Goal: Task Accomplishment & Management: Manage account settings

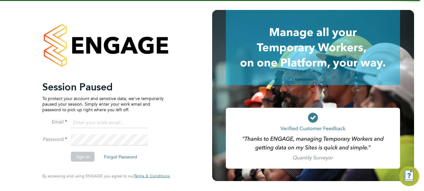
type input "jboulding@protocol.co.uk"
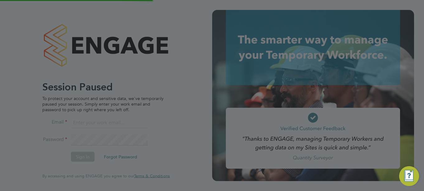
type input "[EMAIL_ADDRESS][DOMAIN_NAME]"
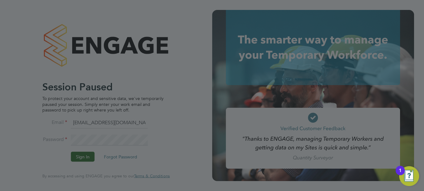
scroll to position [391, 284]
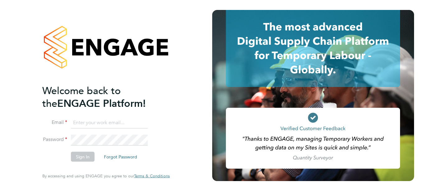
type input "jboulding@protocol.co.uk"
click at [85, 158] on button "Sign In" at bounding box center [83, 157] width 24 height 10
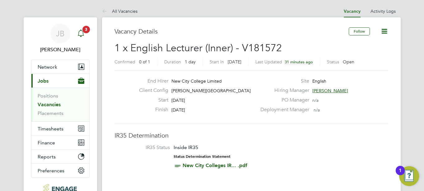
click at [85, 35] on icon "Main navigation" at bounding box center [80, 33] width 7 height 7
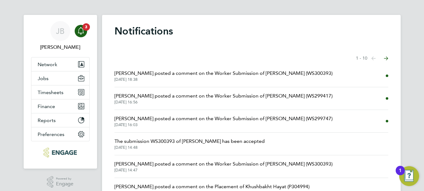
scroll to position [2, 0]
click at [166, 70] on span "Fiona Matthews posted a comment on the Worker Submission of Seun Okewole (WS300…" at bounding box center [223, 73] width 218 height 7
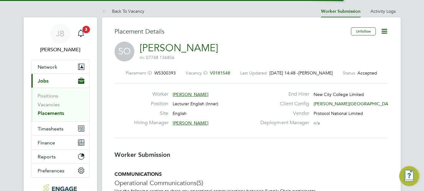
scroll to position [3, 3]
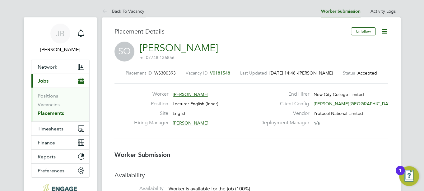
click at [104, 10] on icon at bounding box center [106, 12] width 8 height 8
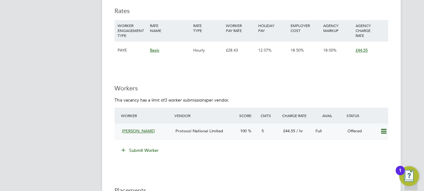
click at [385, 134] on icon at bounding box center [383, 131] width 8 height 5
click at [370, 151] on li "Confirm" at bounding box center [374, 150] width 24 height 9
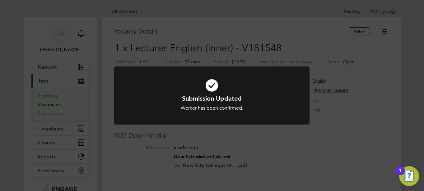
click at [250, 127] on div "Submission Updated Worker has been confirmed. Cancel Okay" at bounding box center [211, 100] width 195 height 66
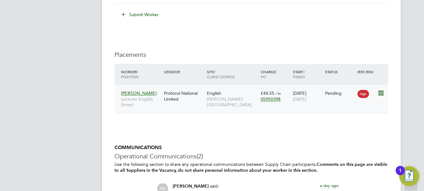
click at [145, 96] on span "Seun Okewole" at bounding box center [139, 93] width 36 height 6
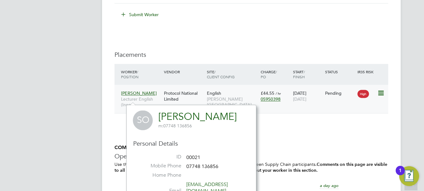
click at [184, 98] on div "Protocol National Limited" at bounding box center [183, 95] width 43 height 17
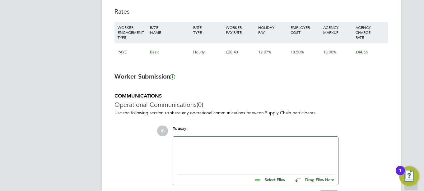
scroll to position [473, 0]
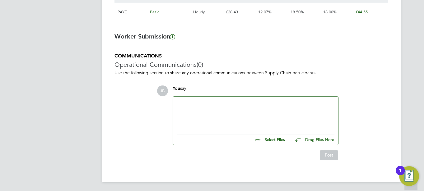
click at [194, 55] on h5 "COMMUNICATIONS" at bounding box center [251, 56] width 274 height 7
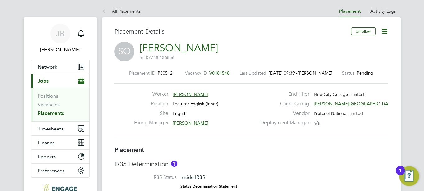
click at [383, 30] on icon at bounding box center [384, 31] width 8 height 8
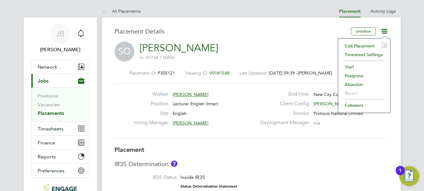
click at [347, 66] on li "Start" at bounding box center [364, 66] width 46 height 9
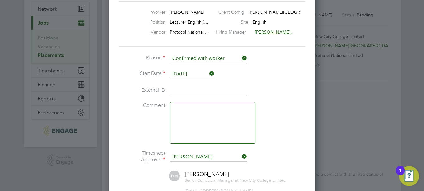
click at [189, 130] on textarea at bounding box center [212, 123] width 85 height 42
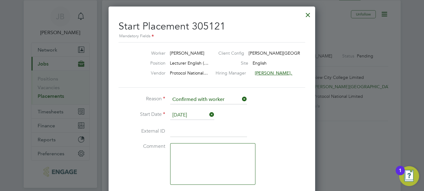
click at [189, 161] on textarea at bounding box center [212, 164] width 85 height 42
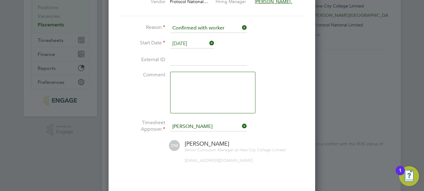
scroll to position [218, 0]
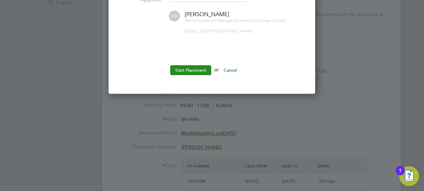
click at [180, 67] on button "Start Placement" at bounding box center [190, 70] width 41 height 10
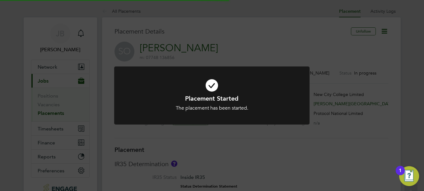
scroll to position [18, 44]
click at [204, 147] on div "Placement Started The placement has been started. Cancel Okay" at bounding box center [212, 95] width 424 height 191
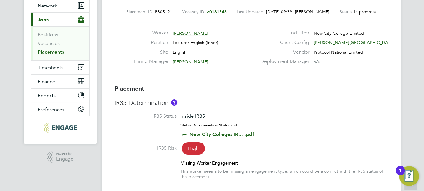
scroll to position [0, 0]
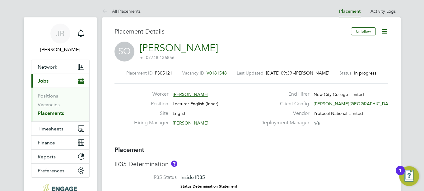
click at [384, 27] on icon at bounding box center [384, 31] width 8 height 8
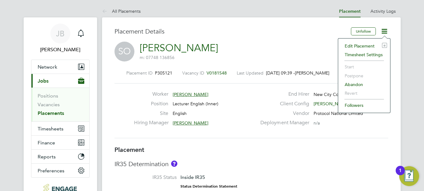
click at [299, 48] on div "SO Seun Okewole m: 07748 136856" at bounding box center [251, 52] width 274 height 21
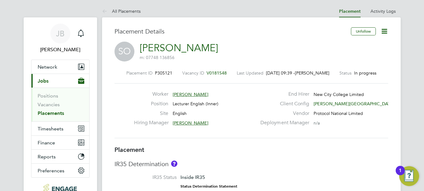
click at [384, 31] on icon at bounding box center [384, 31] width 8 height 8
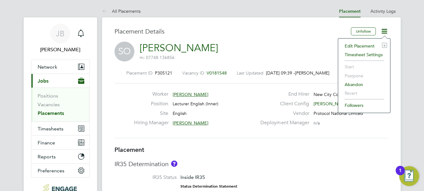
click at [332, 28] on h3 "Placement Details" at bounding box center [230, 31] width 232 height 8
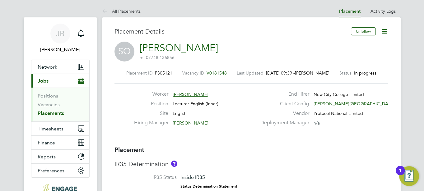
scroll to position [6, 0]
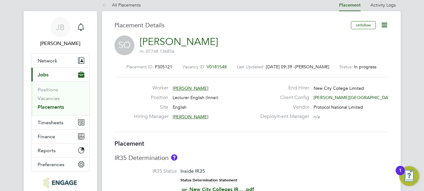
click at [388, 25] on icon at bounding box center [384, 25] width 8 height 8
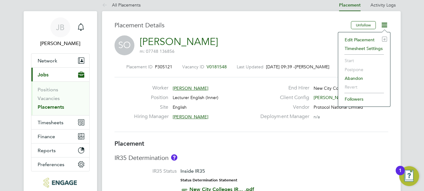
click at [355, 38] on li "Edit Placement e" at bounding box center [364, 39] width 46 height 9
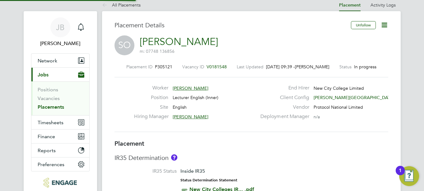
type input "Della-Marie McCartney"
type input "01 Oct 2025"
type input "28 Nov 2025"
type input "09:00"
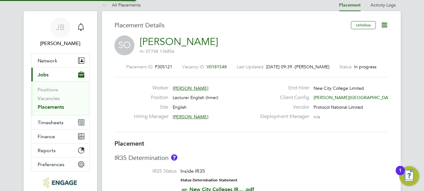
type input "17:00"
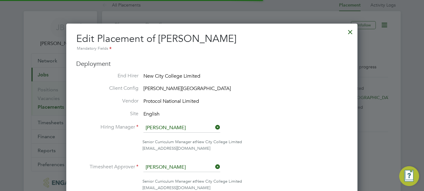
scroll to position [13, 271]
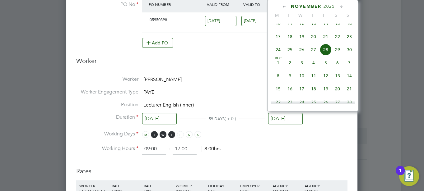
click at [274, 117] on input "28 Nov 2025" at bounding box center [285, 118] width 34 height 11
click at [339, 6] on icon at bounding box center [341, 6] width 6 height 7
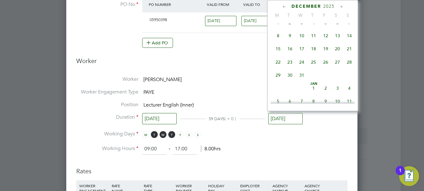
click at [339, 6] on icon at bounding box center [341, 6] width 6 height 7
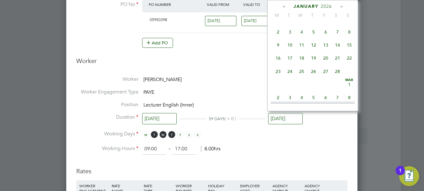
click at [339, 6] on icon at bounding box center [341, 6] width 6 height 7
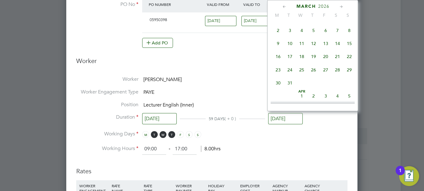
click at [339, 6] on icon at bounding box center [341, 6] width 6 height 7
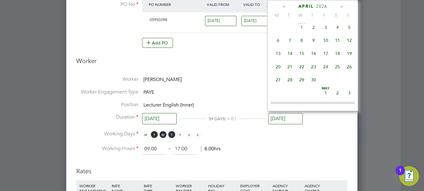
click at [339, 6] on icon at bounding box center [341, 6] width 6 height 7
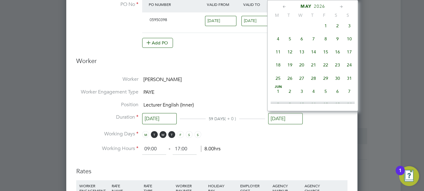
click at [339, 6] on icon at bounding box center [341, 6] width 6 height 7
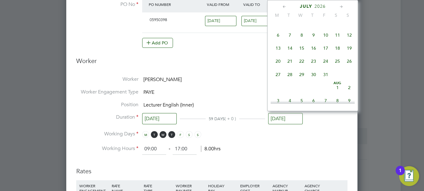
click at [339, 6] on icon at bounding box center [341, 6] width 6 height 7
click at [342, 4] on icon at bounding box center [341, 6] width 6 height 7
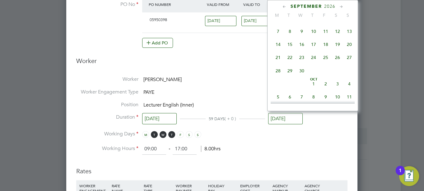
click at [342, 4] on icon at bounding box center [341, 6] width 6 height 7
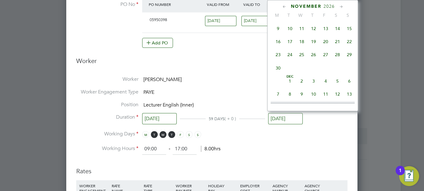
click at [342, 4] on icon at bounding box center [341, 6] width 6 height 7
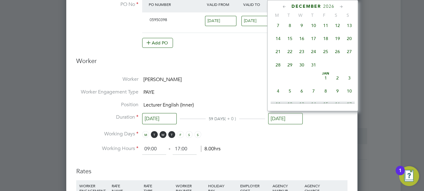
click at [342, 4] on icon at bounding box center [341, 6] width 6 height 7
click at [198, 42] on div "Add PO" at bounding box center [235, 43] width 186 height 10
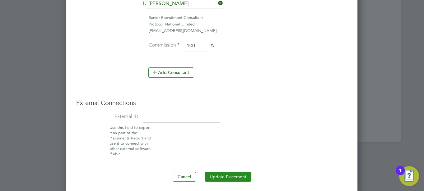
click at [222, 176] on button "Update Placement" at bounding box center [228, 177] width 47 height 10
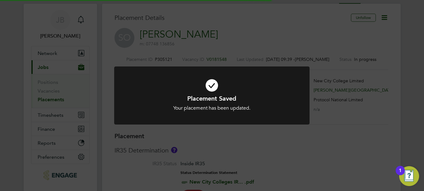
drag, startPoint x: 222, startPoint y: 176, endPoint x: 238, endPoint y: 78, distance: 99.3
click at [238, 78] on div "Placement Saved Your placement has been updated. Cancel Okay" at bounding box center [212, 95] width 424 height 191
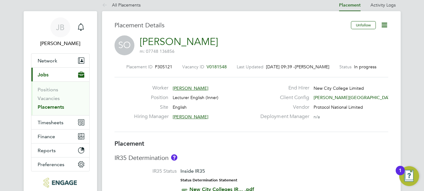
click at [154, 45] on link "Seun Okewole" at bounding box center [179, 42] width 78 height 12
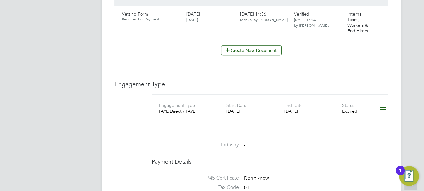
scroll to position [365, 0]
click at [384, 103] on icon at bounding box center [382, 109] width 11 height 14
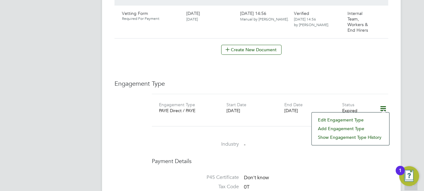
click at [348, 120] on li "Edit Engagement Type" at bounding box center [350, 120] width 71 height 9
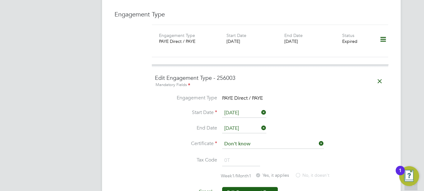
scroll to position [435, 0]
click at [238, 123] on input "[DATE]" at bounding box center [244, 127] width 44 height 9
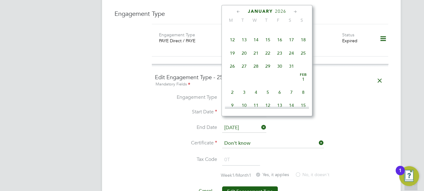
scroll to position [769, 0]
click at [290, 71] on span "31" at bounding box center [291, 66] width 12 height 12
type input "[DATE]"
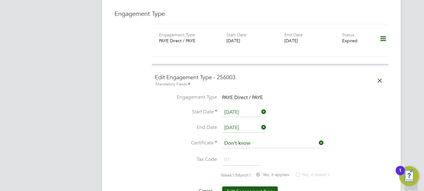
click at [362, 123] on li "End Date 31 Jan 2026" at bounding box center [270, 131] width 230 height 16
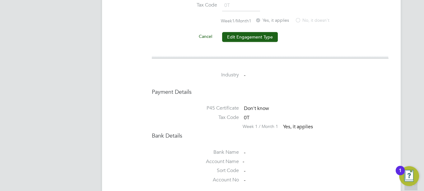
scroll to position [596, 0]
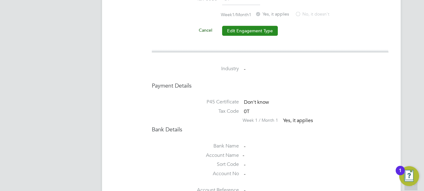
click at [231, 26] on button "Edit Engagement Type" at bounding box center [250, 31] width 56 height 10
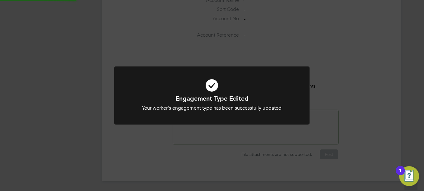
scroll to position [589, 0]
click at [344, 94] on div "Engagement Type Edited Your worker's engagement type has been successfully upda…" at bounding box center [212, 95] width 424 height 191
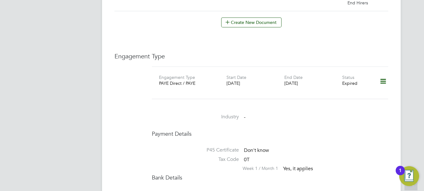
scroll to position [356, 0]
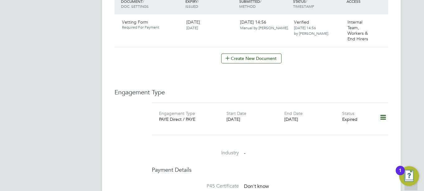
click at [383, 113] on icon at bounding box center [382, 117] width 11 height 14
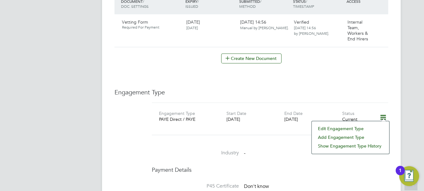
click at [330, 125] on li "Edit Engagement Type" at bounding box center [350, 128] width 71 height 9
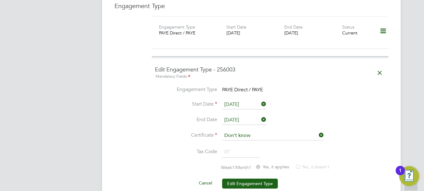
scroll to position [442, 0]
click at [254, 179] on button "Edit Engagement Type" at bounding box center [250, 184] width 56 height 10
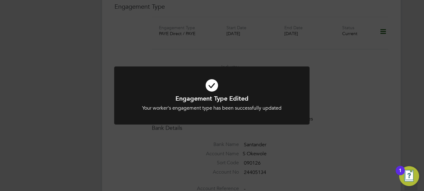
click at [117, 47] on div "Engagement Type Edited Your worker's engagement type has been successfully upda…" at bounding box center [212, 95] width 424 height 191
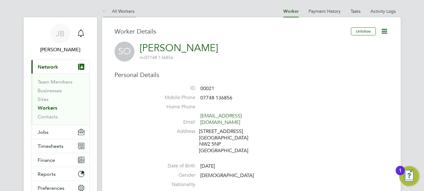
click at [103, 13] on icon at bounding box center [106, 12] width 8 height 8
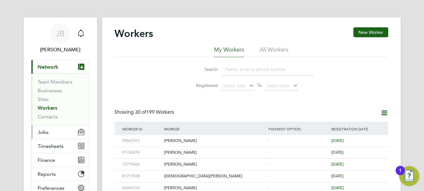
click at [44, 129] on span "Jobs" at bounding box center [43, 132] width 11 height 6
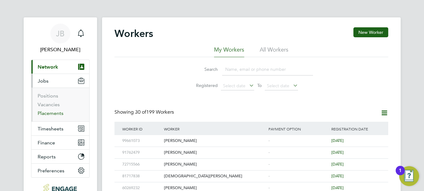
click at [46, 113] on link "Placements" at bounding box center [51, 113] width 26 height 6
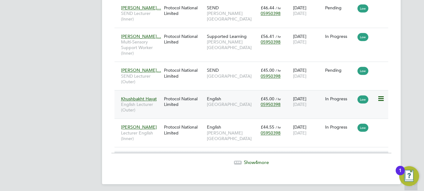
click at [381, 95] on icon at bounding box center [380, 98] width 6 height 7
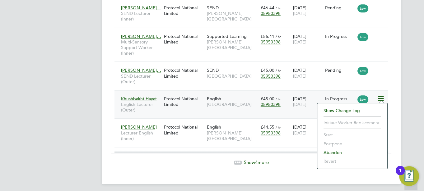
click at [297, 102] on span "[DATE]" at bounding box center [298, 105] width 13 height 6
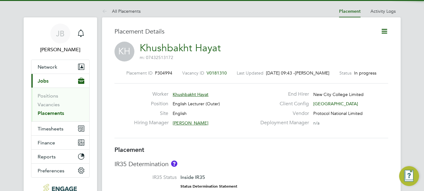
click at [383, 34] on icon at bounding box center [384, 31] width 8 height 8
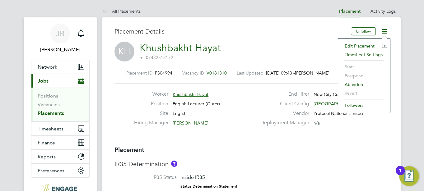
click at [317, 45] on div "KH Khushbakht Hayat m: 07432513172" at bounding box center [251, 52] width 274 height 21
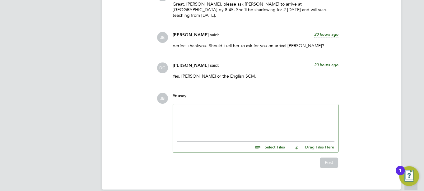
scroll to position [986, 0]
